Goal: Find specific page/section: Find specific page/section

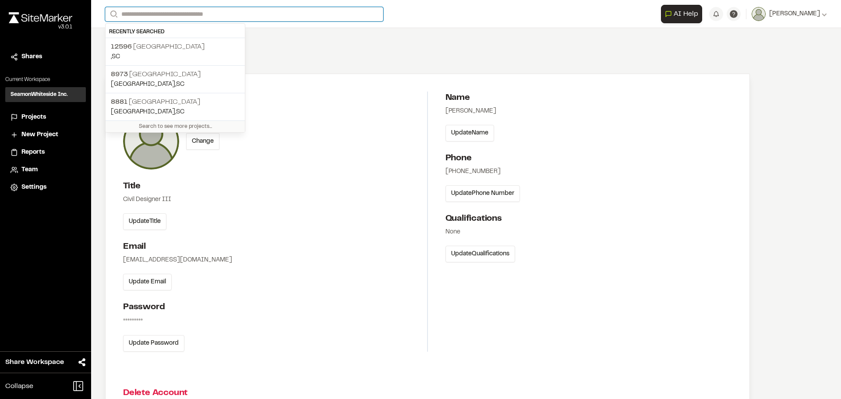
click at [171, 15] on input "Search" at bounding box center [244, 14] width 278 height 14
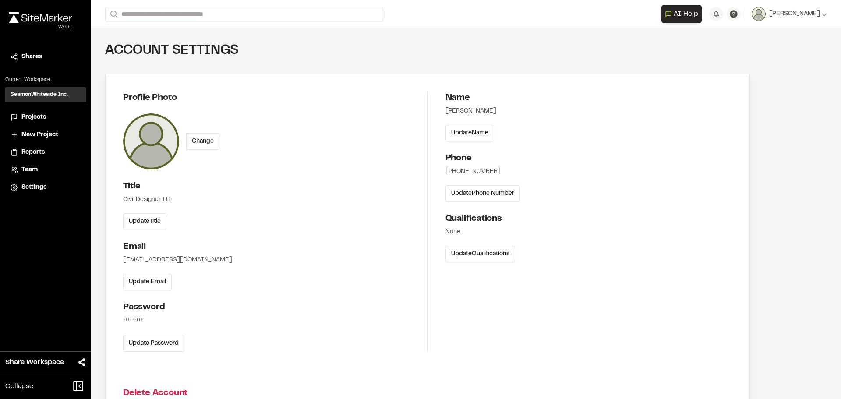
click at [167, 50] on p "12596 [GEOGRAPHIC_DATA]" at bounding box center [175, 47] width 129 height 11
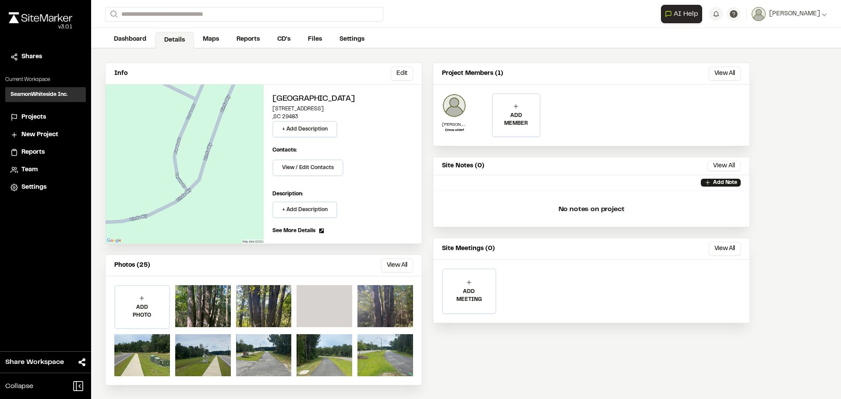
scroll to position [39, 0]
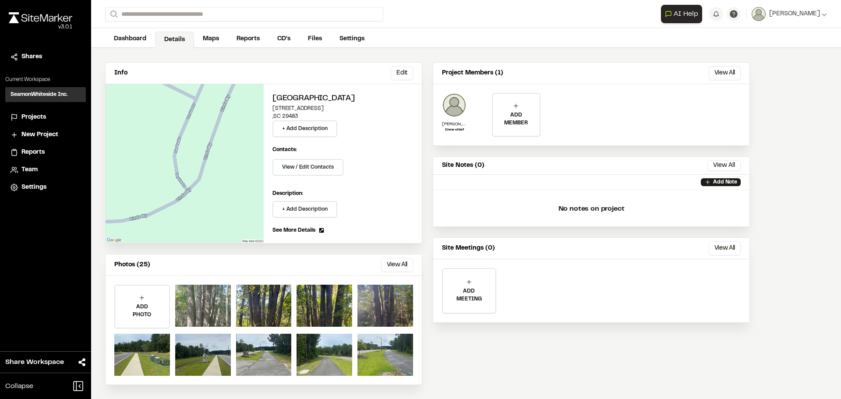
click at [207, 319] on div at bounding box center [203, 306] width 56 height 42
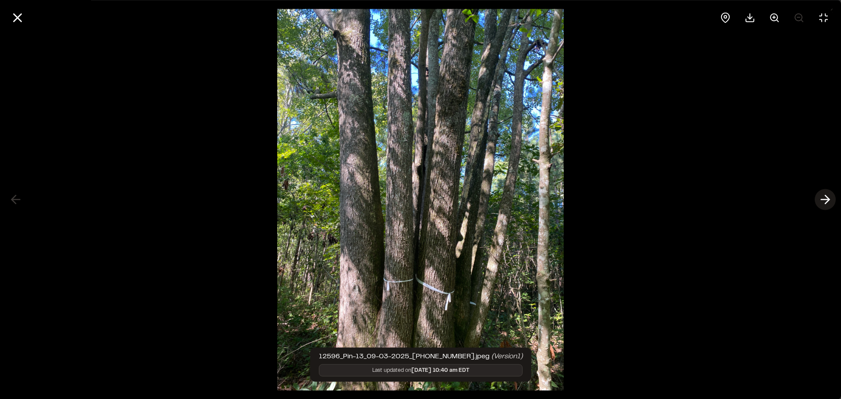
click at [826, 200] on line at bounding box center [826, 200] width 8 height 0
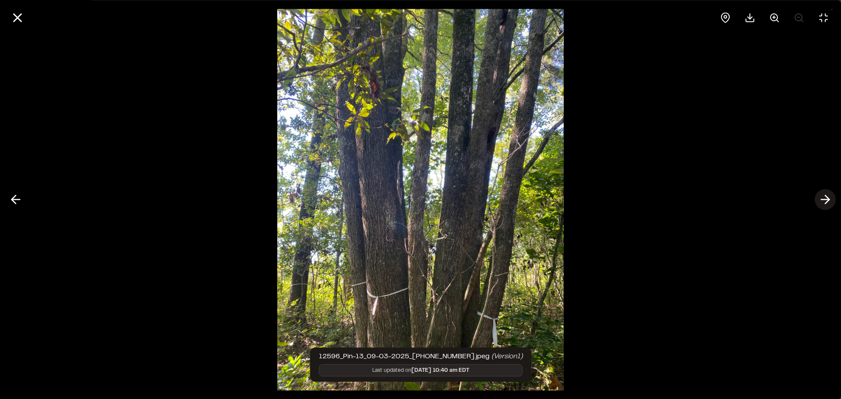
click at [824, 200] on icon at bounding box center [826, 199] width 14 height 15
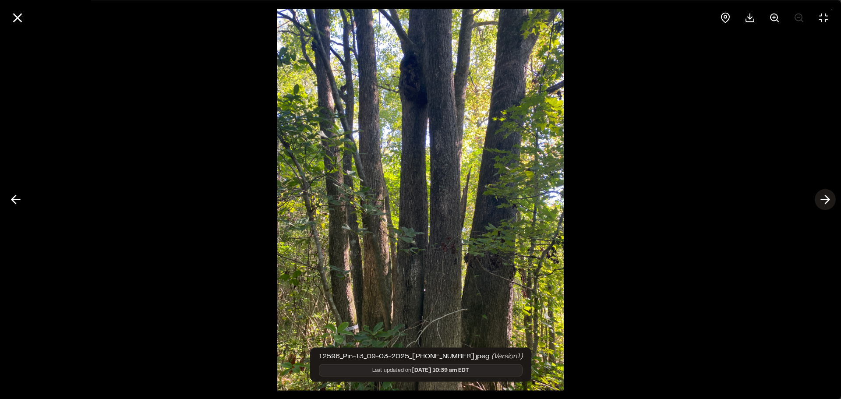
click at [824, 200] on icon at bounding box center [826, 199] width 14 height 15
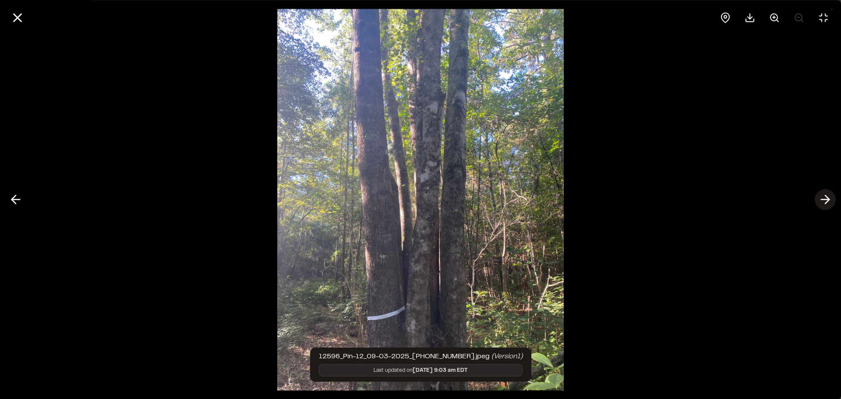
click at [830, 202] on icon at bounding box center [826, 199] width 14 height 15
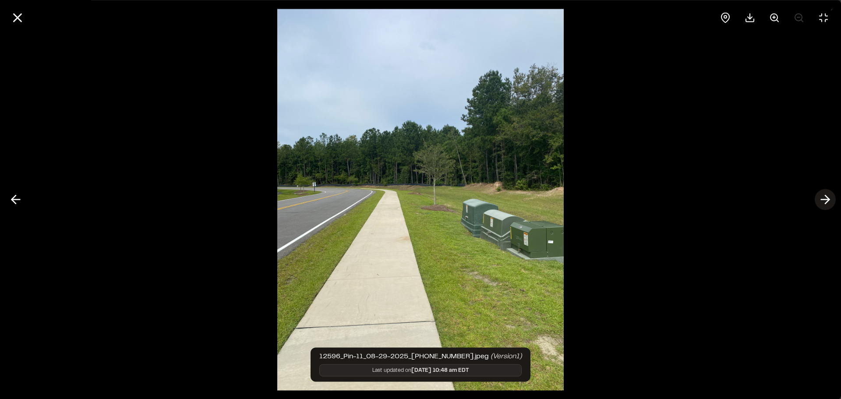
click at [830, 202] on icon at bounding box center [826, 199] width 14 height 15
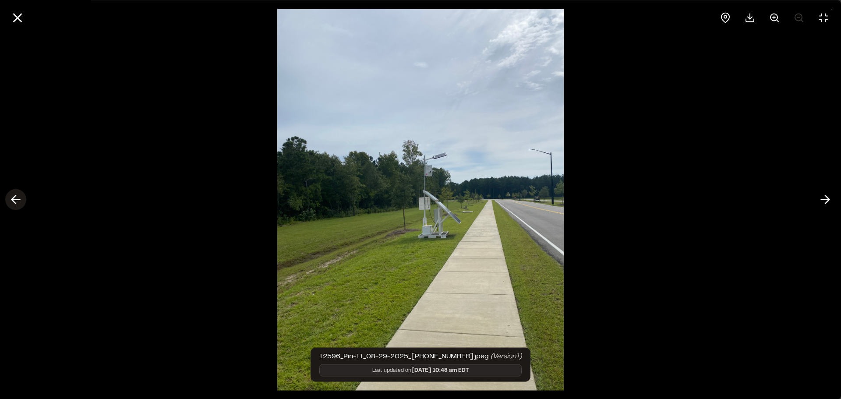
click at [18, 206] on icon at bounding box center [16, 199] width 14 height 15
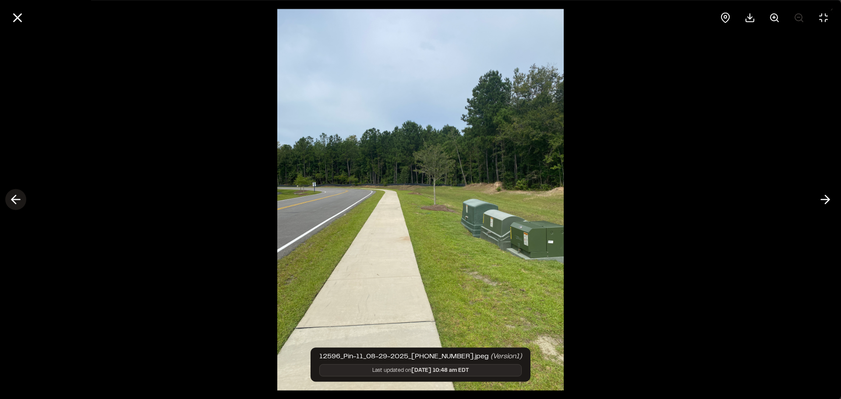
click at [18, 206] on icon at bounding box center [16, 199] width 14 height 15
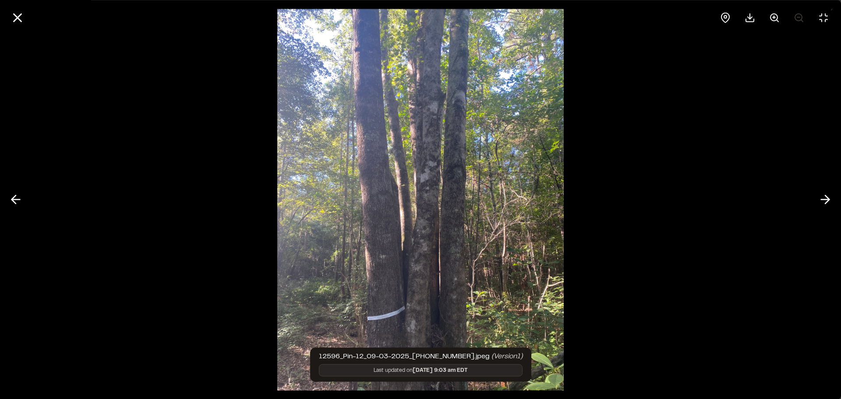
drag, startPoint x: 18, startPoint y: 206, endPoint x: 21, endPoint y: 211, distance: 6.2
click at [21, 211] on div "12596_Pin-12_09-03-2025_[PHONE_NUMBER].jpeg (Version 1 ) Last updated on [DATE]…" at bounding box center [420, 199] width 841 height 399
click at [23, 199] on button at bounding box center [15, 199] width 21 height 21
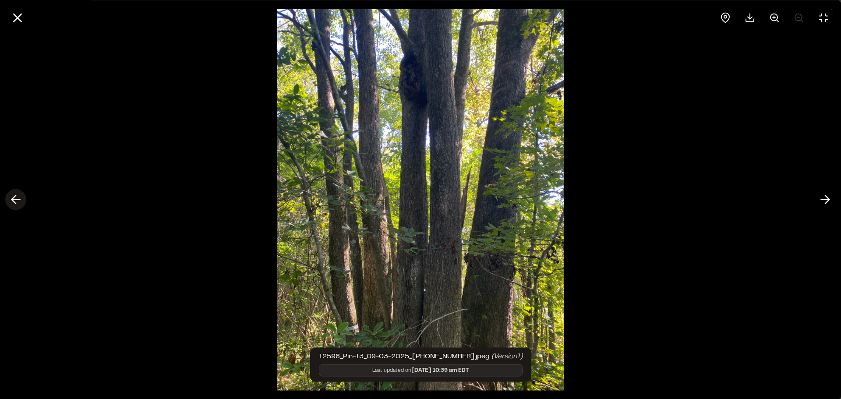
click at [23, 199] on button at bounding box center [15, 199] width 21 height 21
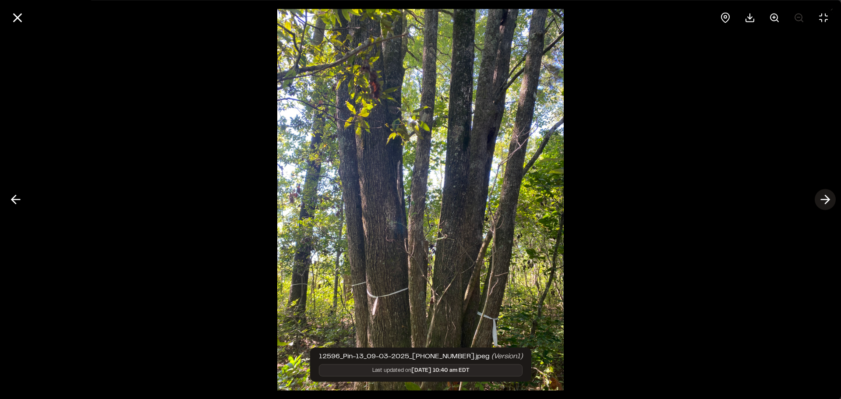
click at [832, 194] on icon at bounding box center [826, 199] width 14 height 15
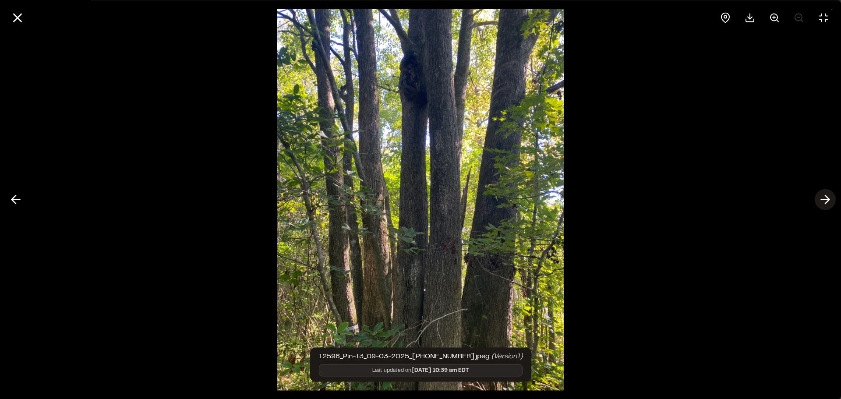
click at [832, 194] on icon at bounding box center [826, 199] width 14 height 15
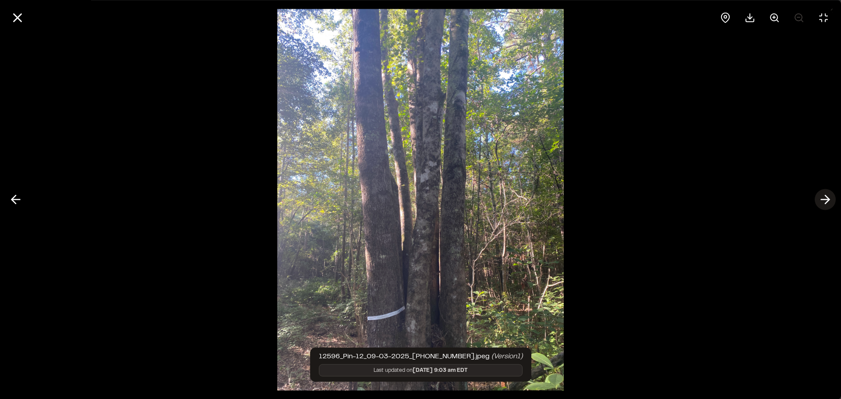
click at [819, 200] on icon at bounding box center [826, 199] width 14 height 15
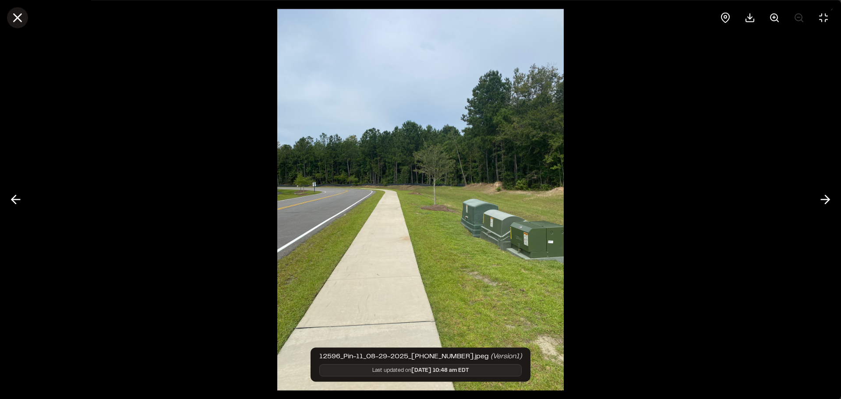
click at [14, 17] on icon at bounding box center [17, 17] width 15 height 15
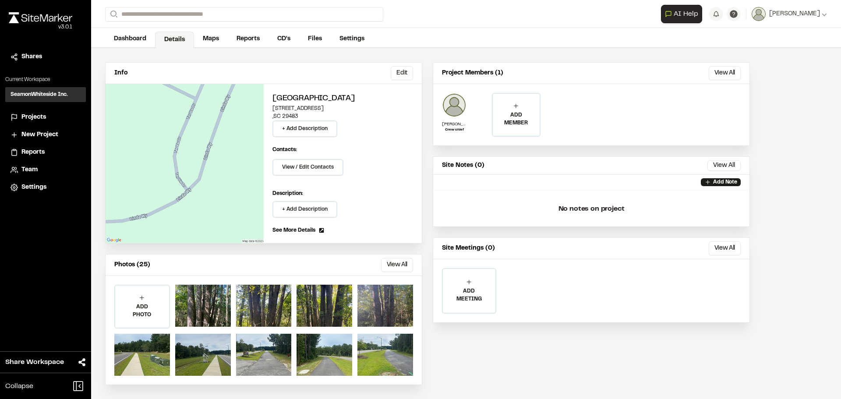
click at [213, 37] on link "Maps" at bounding box center [211, 39] width 34 height 17
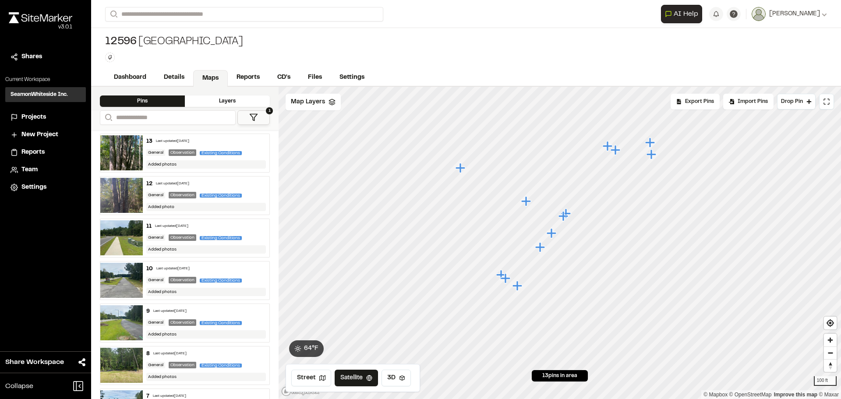
click at [460, 169] on icon "Map marker" at bounding box center [461, 168] width 10 height 10
click at [626, 276] on icon "Map marker" at bounding box center [625, 276] width 10 height 10
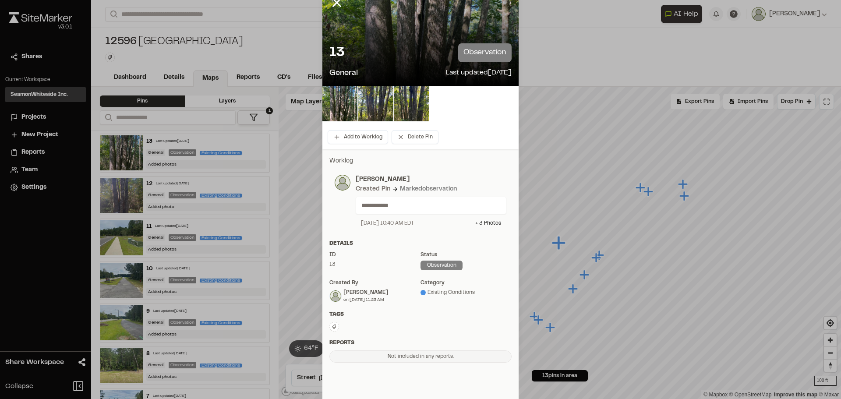
scroll to position [44, 0]
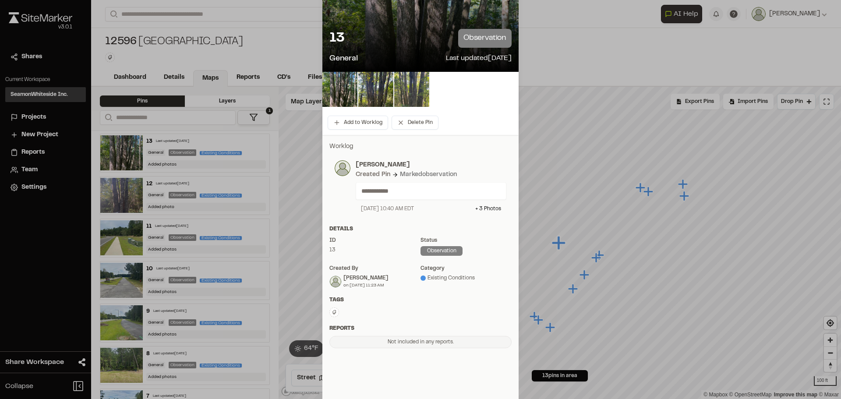
click at [402, 90] on img at bounding box center [411, 89] width 35 height 35
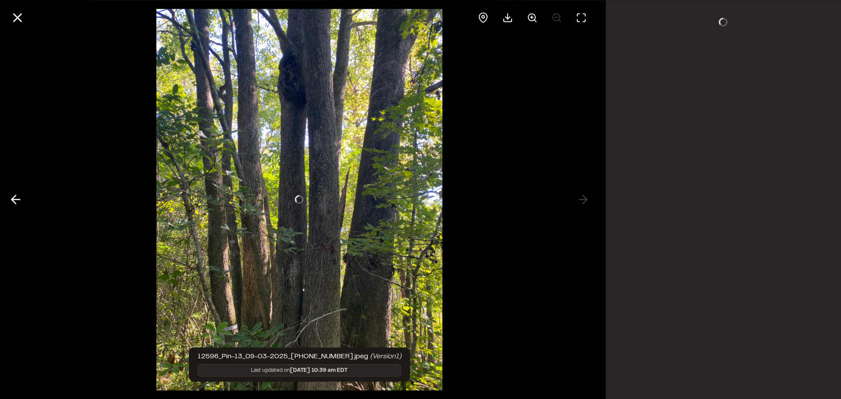
scroll to position [0, 0]
click at [16, 201] on icon at bounding box center [16, 199] width 14 height 15
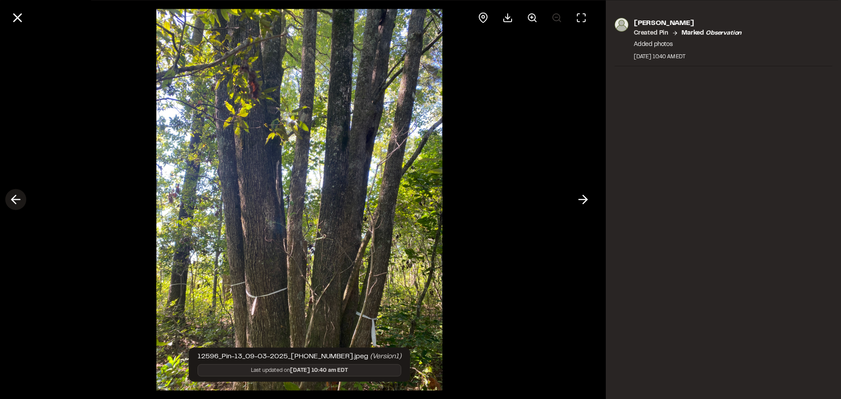
click at [16, 201] on icon at bounding box center [16, 199] width 14 height 15
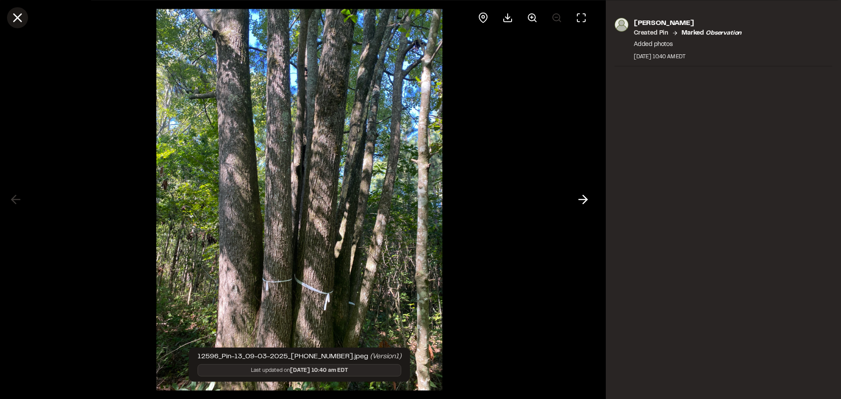
click at [12, 22] on icon at bounding box center [17, 17] width 15 height 15
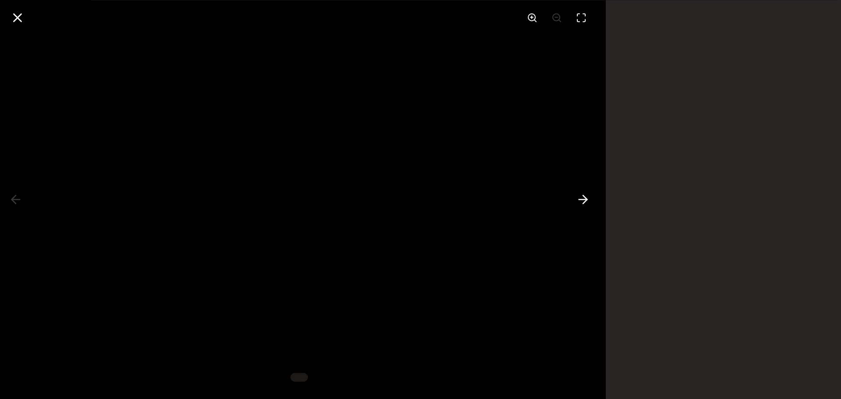
scroll to position [44, 0]
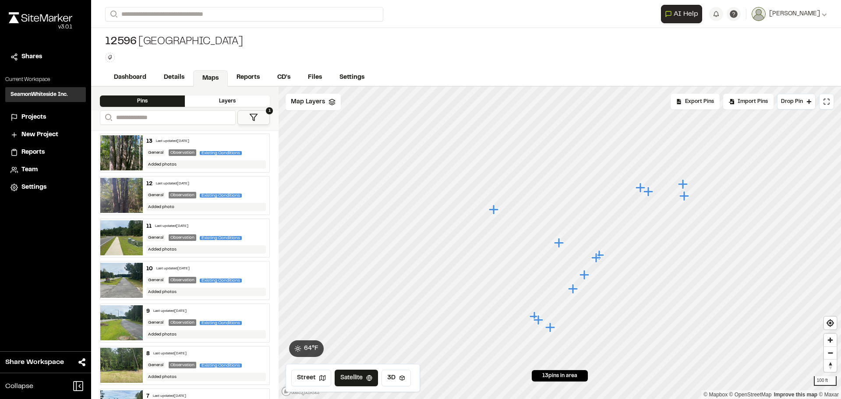
click at [496, 208] on icon "Map marker" at bounding box center [494, 209] width 11 height 11
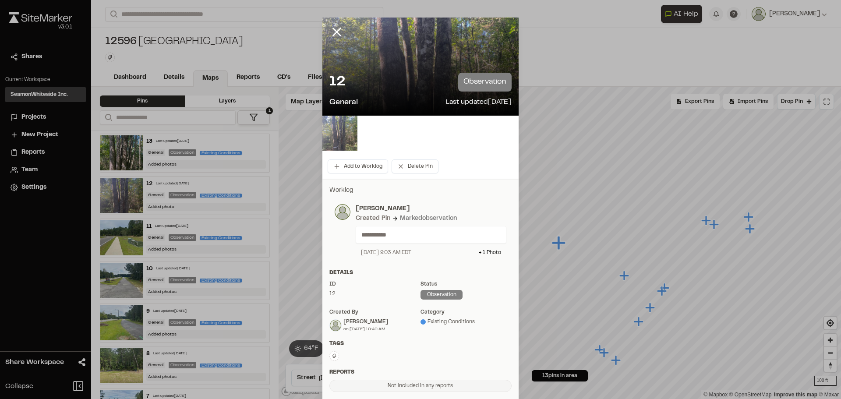
click at [349, 134] on img at bounding box center [340, 133] width 35 height 35
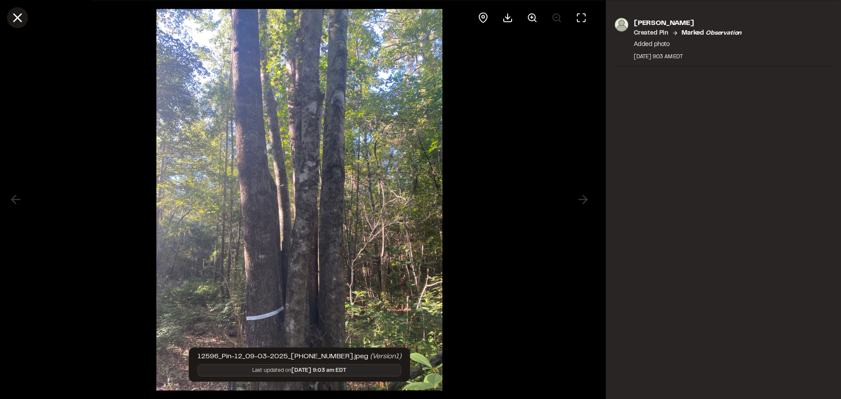
click at [18, 18] on line at bounding box center [17, 17] width 7 height 7
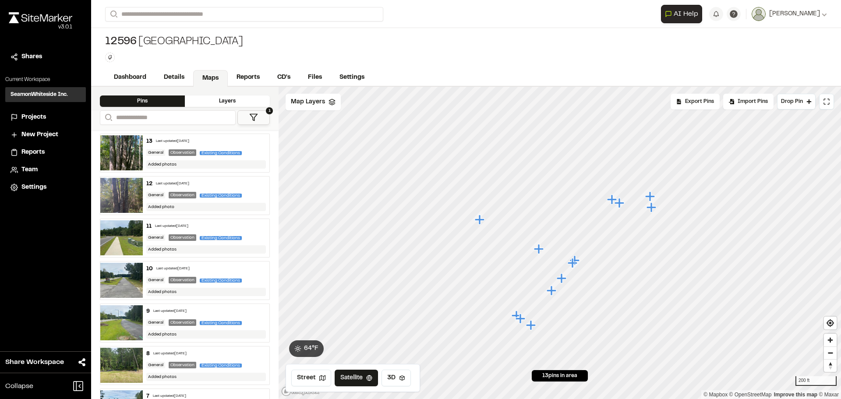
click at [542, 252] on icon "Map marker" at bounding box center [539, 249] width 11 height 11
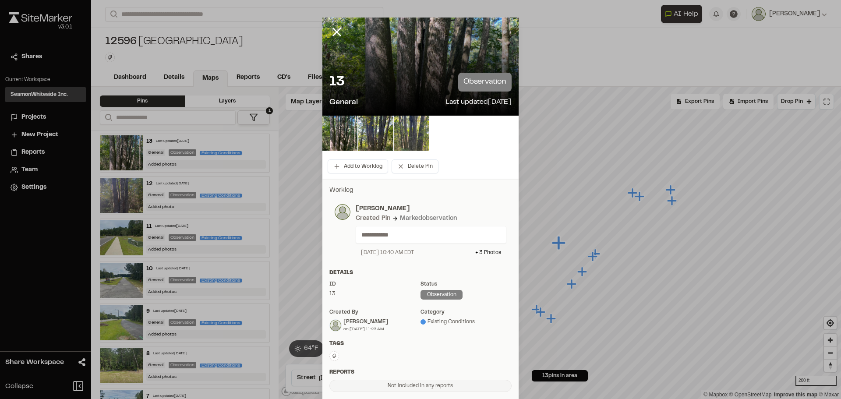
click at [405, 124] on img at bounding box center [411, 133] width 35 height 35
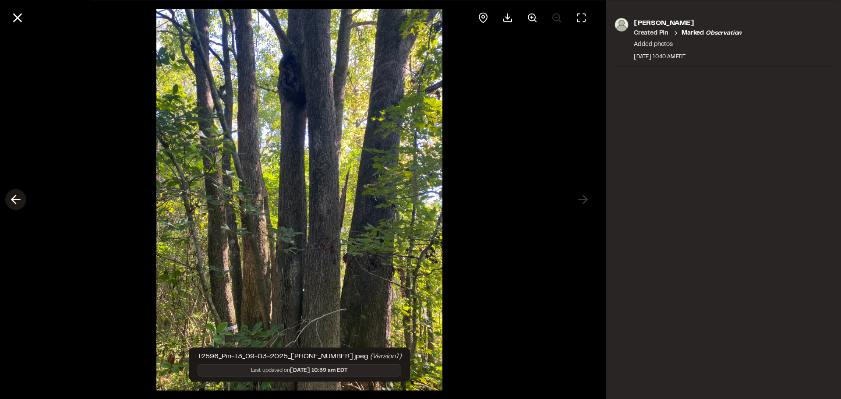
click at [22, 196] on icon at bounding box center [16, 199] width 14 height 15
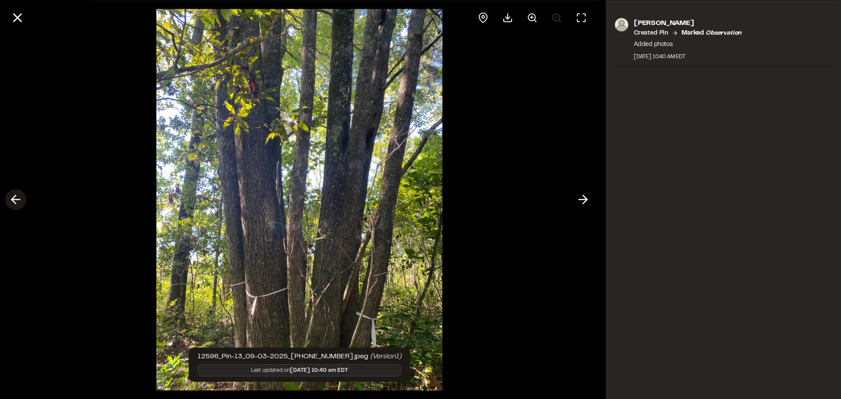
click at [22, 196] on icon at bounding box center [16, 199] width 14 height 15
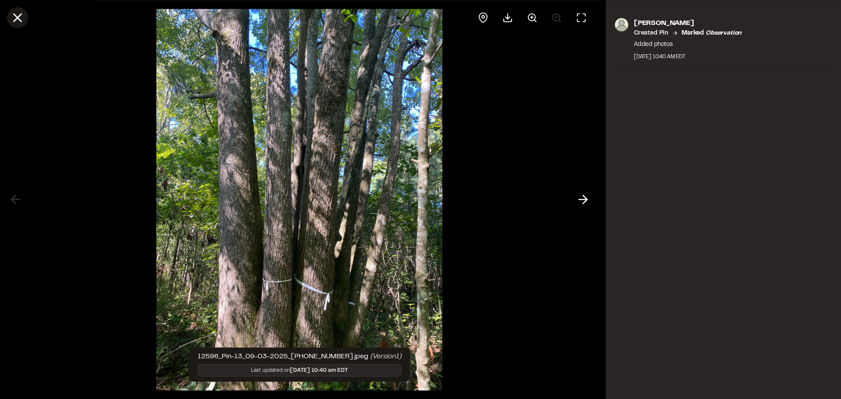
click at [19, 16] on line at bounding box center [17, 17] width 7 height 7
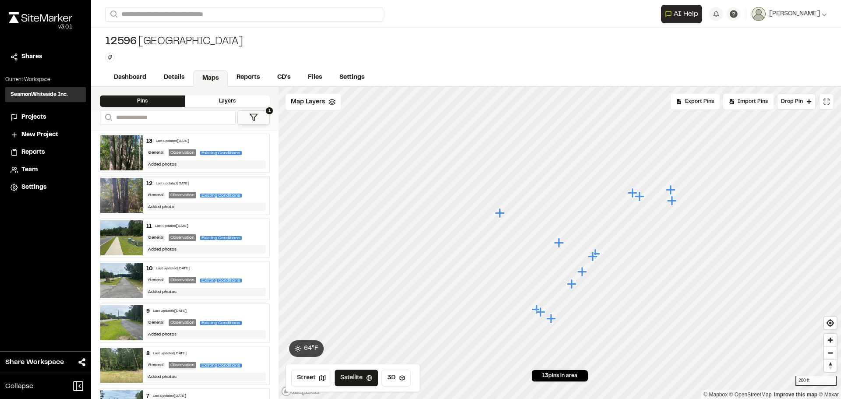
click at [560, 244] on icon "Map marker" at bounding box center [559, 243] width 10 height 10
click at [134, 150] on img at bounding box center [121, 152] width 43 height 35
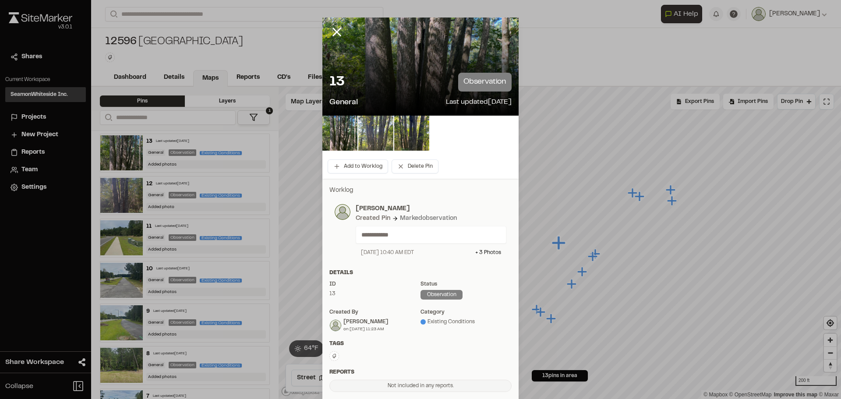
click at [358, 135] on img at bounding box center [375, 133] width 35 height 35
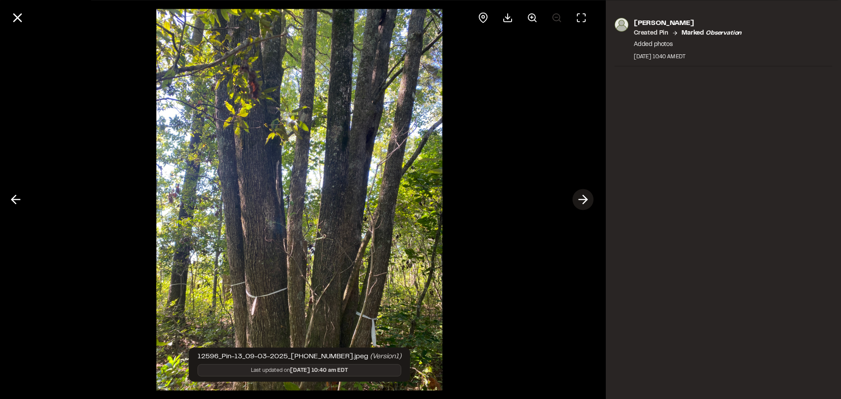
click at [578, 194] on icon at bounding box center [583, 199] width 14 height 15
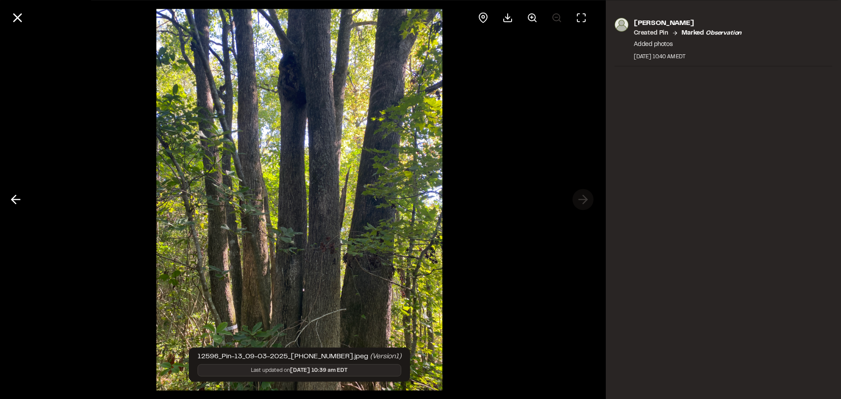
click at [578, 194] on div at bounding box center [299, 199] width 599 height 399
click at [12, 201] on polyline at bounding box center [14, 199] width 4 height 8
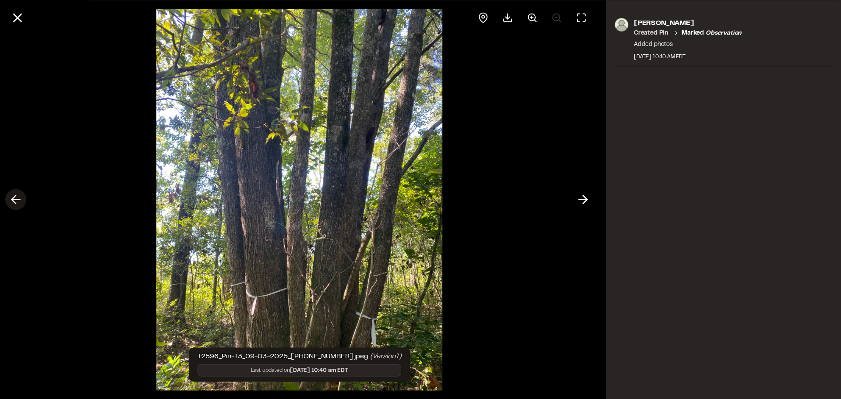
click at [12, 201] on polyline at bounding box center [14, 199] width 4 height 8
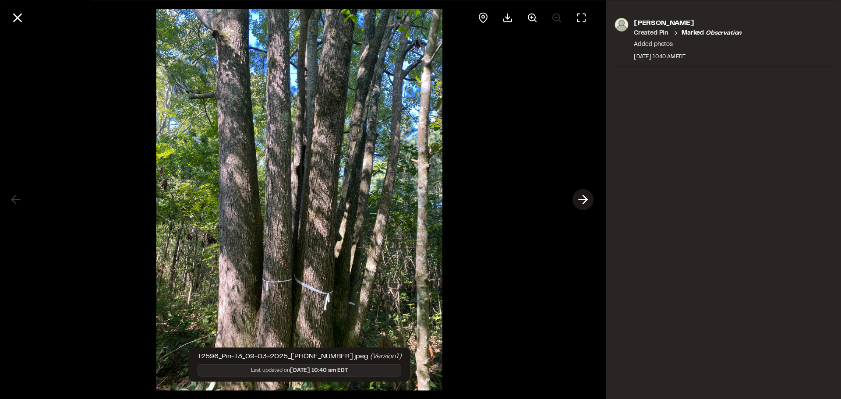
click at [584, 199] on icon at bounding box center [583, 199] width 14 height 15
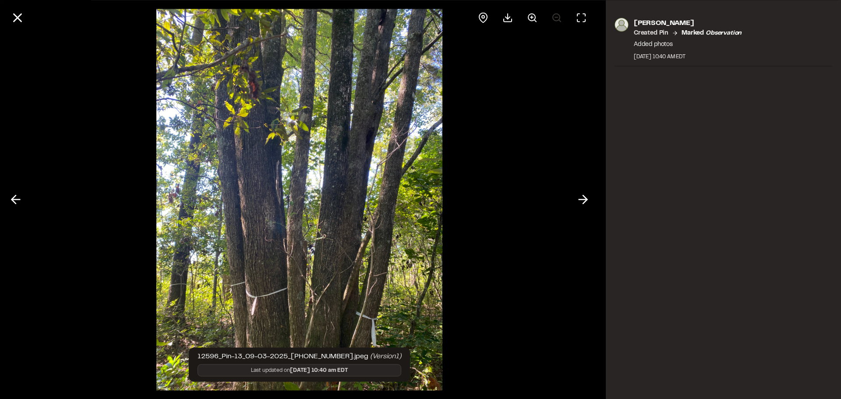
click at [562, 278] on div at bounding box center [299, 199] width 599 height 399
